Goal: Task Accomplishment & Management: Manage account settings

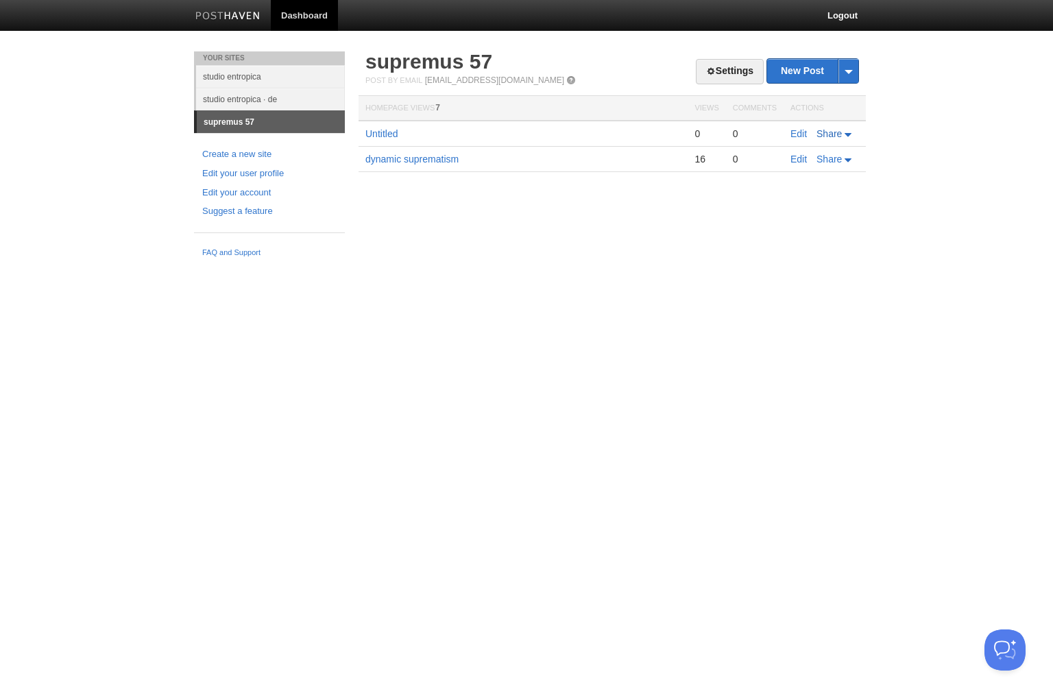
click at [851, 131] on link "Share" at bounding box center [835, 133] width 38 height 11
click at [932, 143] on body "Dashboard Logout Your Sites studio entropica studio entropica · de supremus 57 …" at bounding box center [526, 132] width 1053 height 264
click at [384, 136] on link "Untitled" at bounding box center [381, 133] width 32 height 11
click at [804, 133] on link "Edit" at bounding box center [798, 133] width 16 height 11
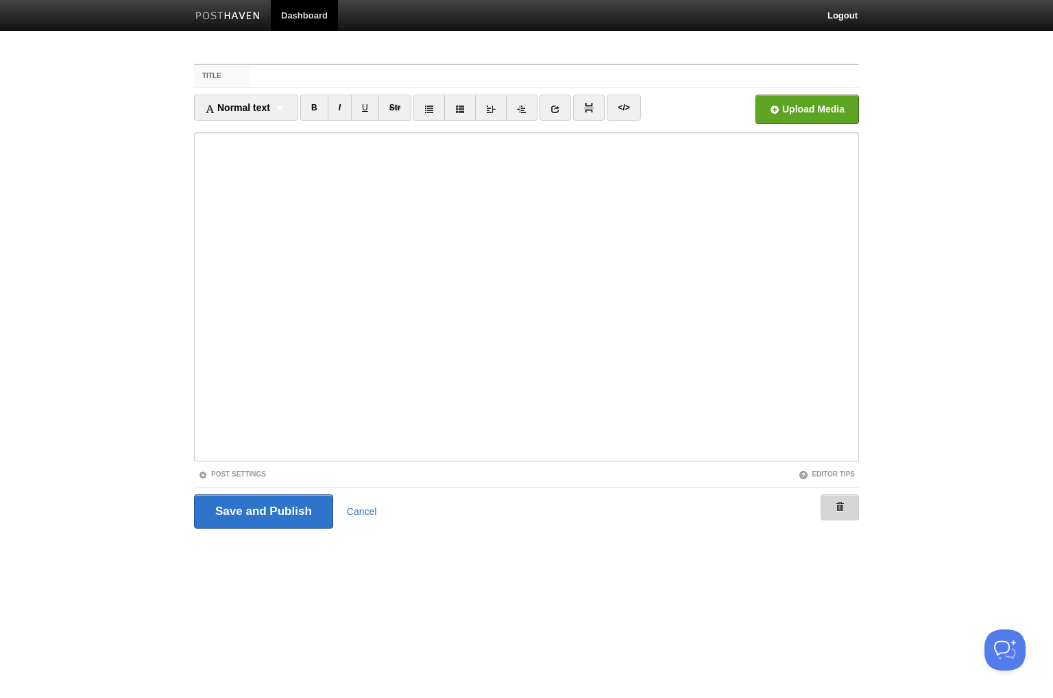
click at [838, 517] on link at bounding box center [839, 507] width 38 height 26
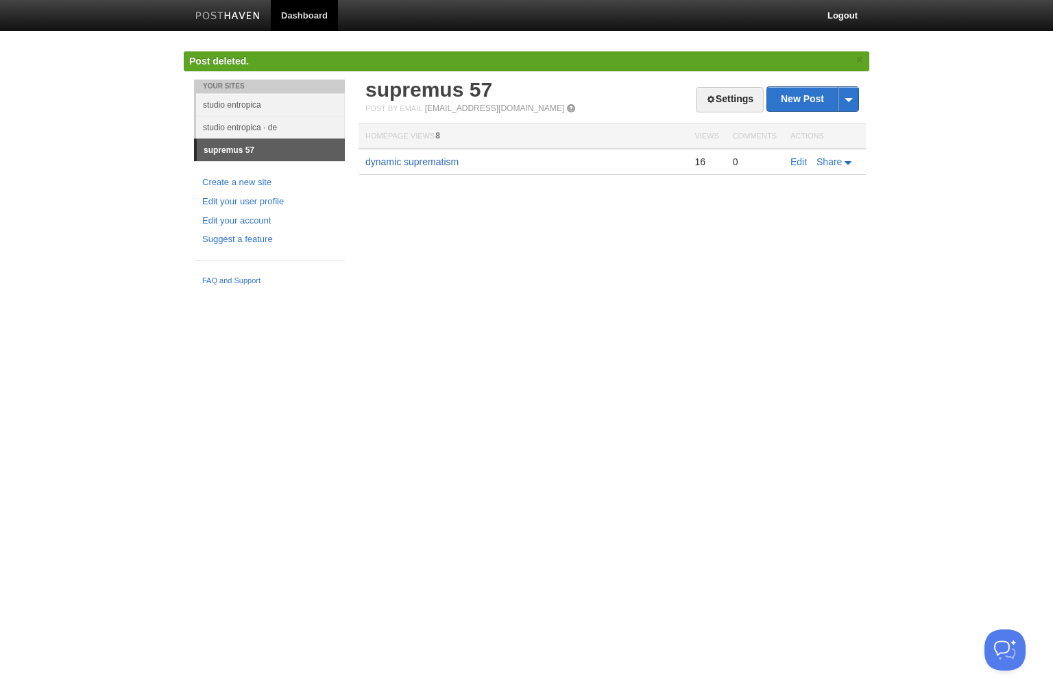
click at [442, 164] on link "dynamic suprematism" at bounding box center [411, 161] width 93 height 11
